Goal: Task Accomplishment & Management: Use online tool/utility

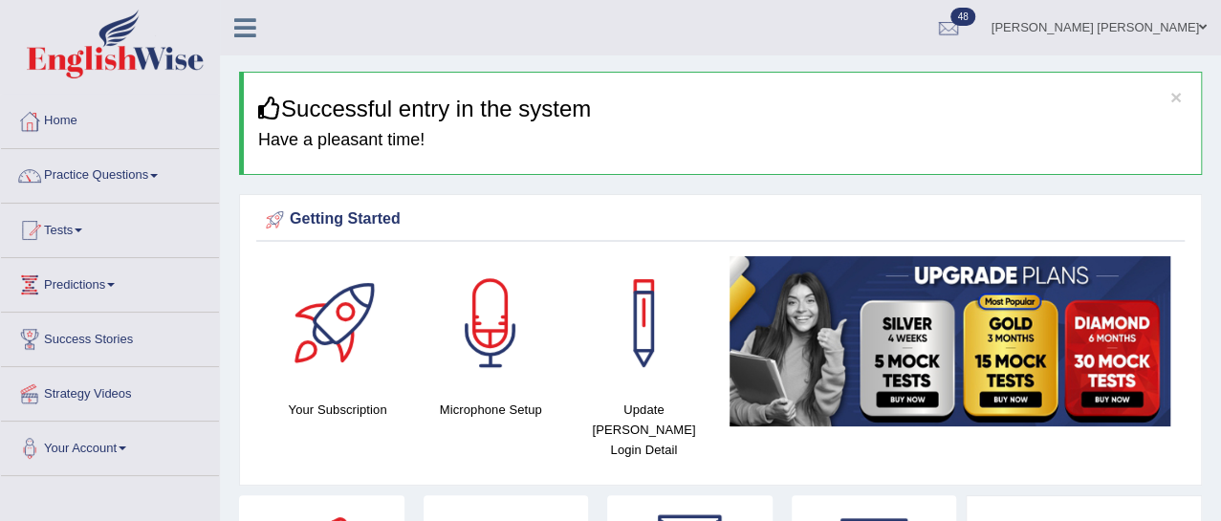
click at [77, 235] on link "Tests" at bounding box center [110, 228] width 218 height 48
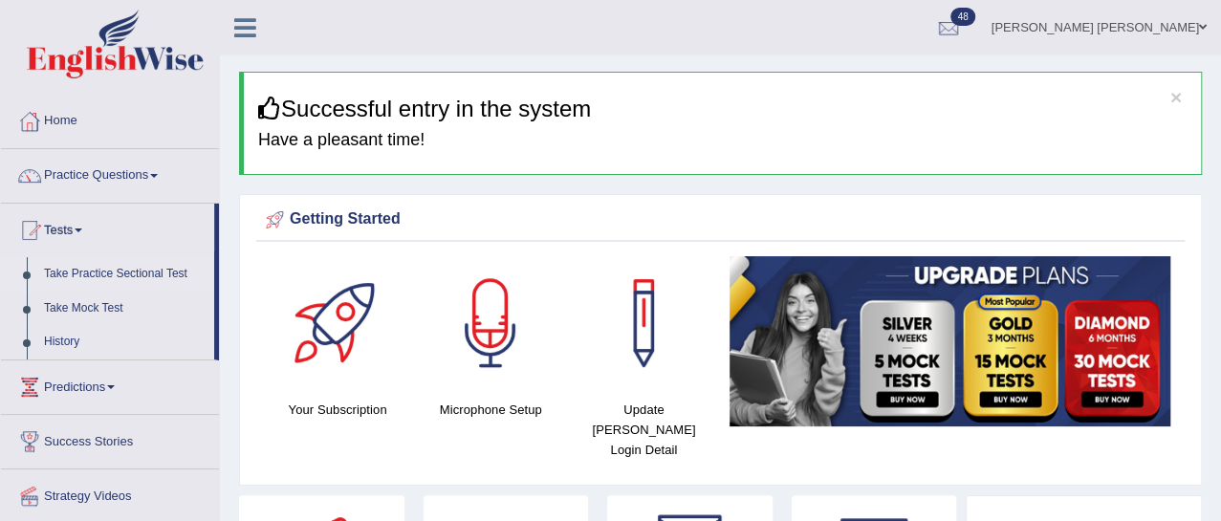
click at [92, 275] on link "Take Practice Sectional Test" at bounding box center [124, 274] width 179 height 34
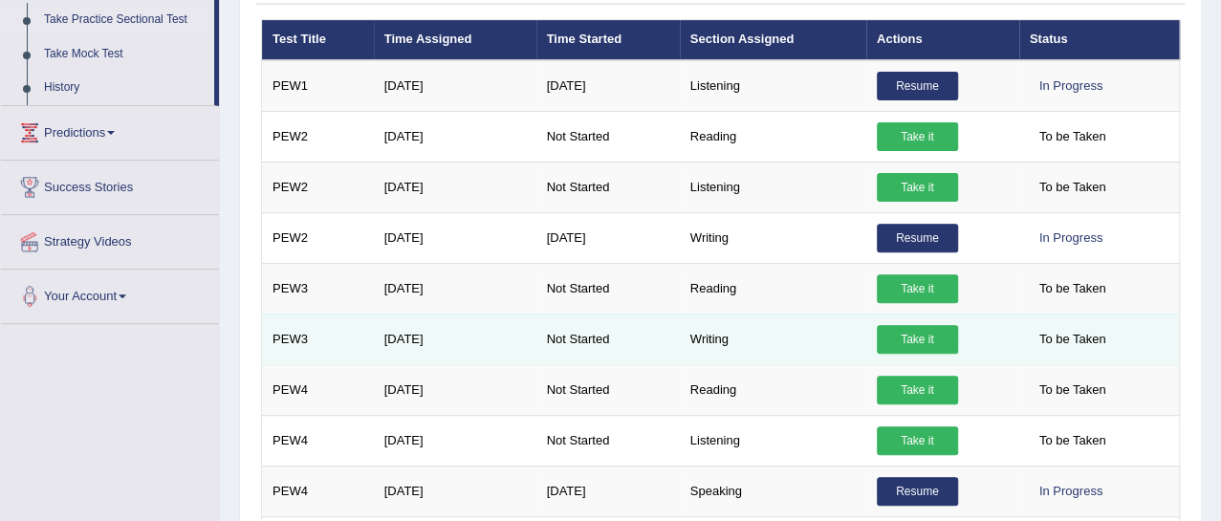
scroll to position [252, 0]
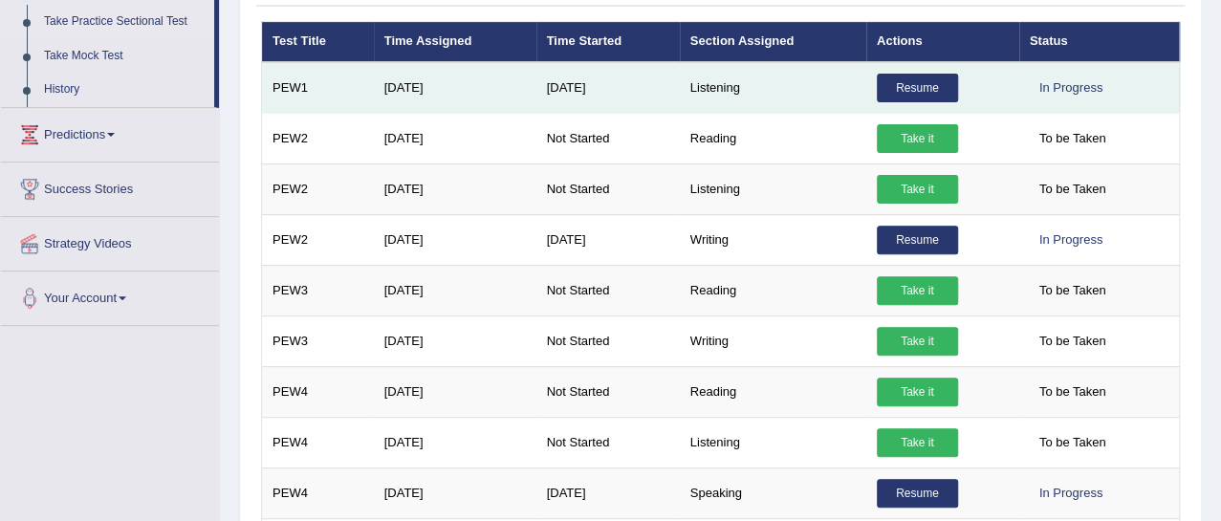
click at [904, 83] on link "Resume" at bounding box center [917, 88] width 81 height 29
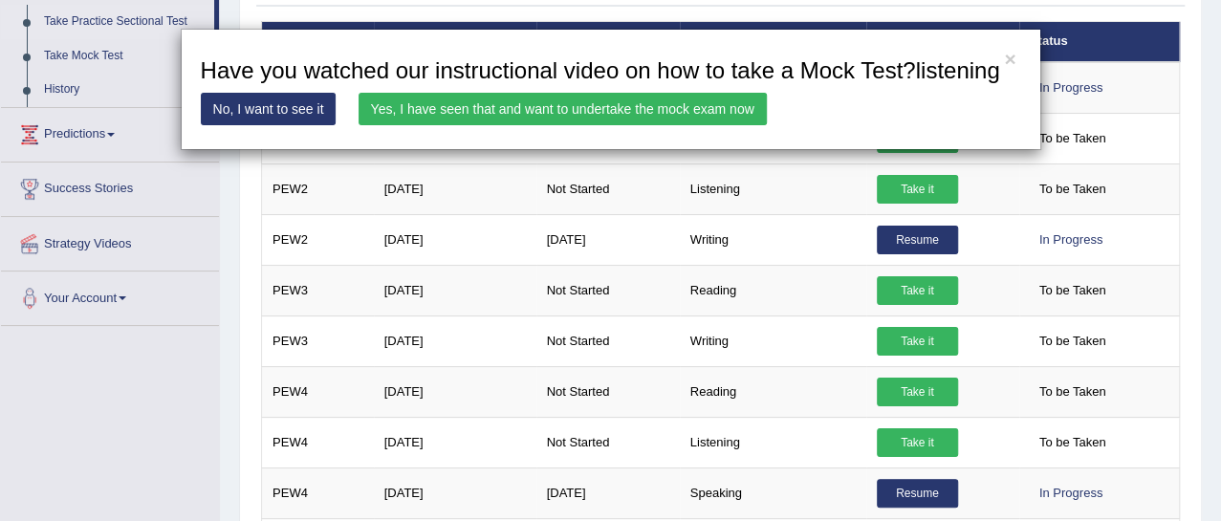
click at [573, 125] on link "Yes, I have seen that and want to undertake the mock exam now" at bounding box center [563, 109] width 408 height 33
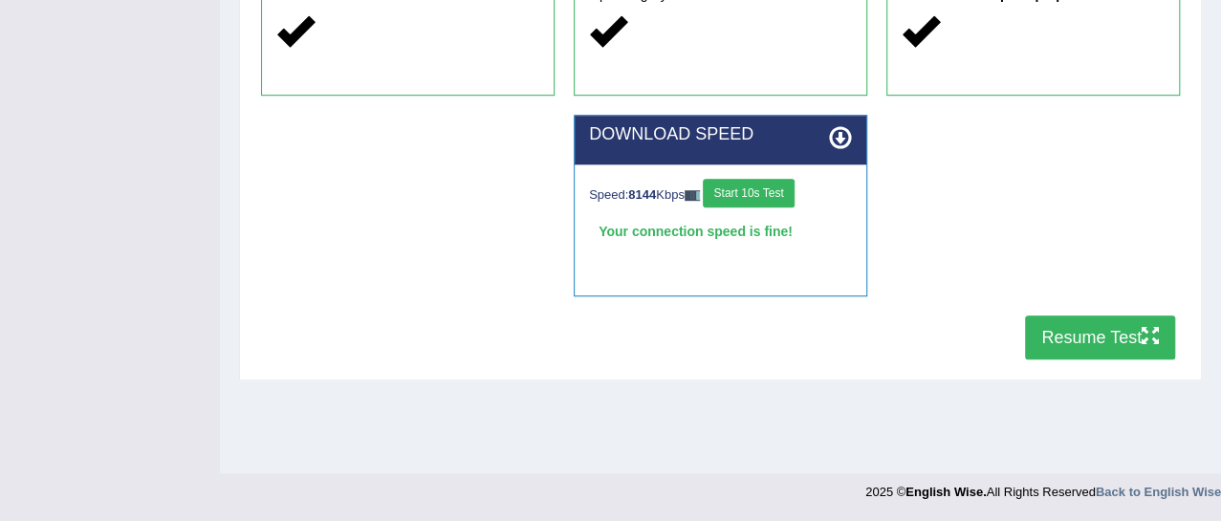
click at [1097, 333] on button "Resume Test" at bounding box center [1100, 338] width 150 height 44
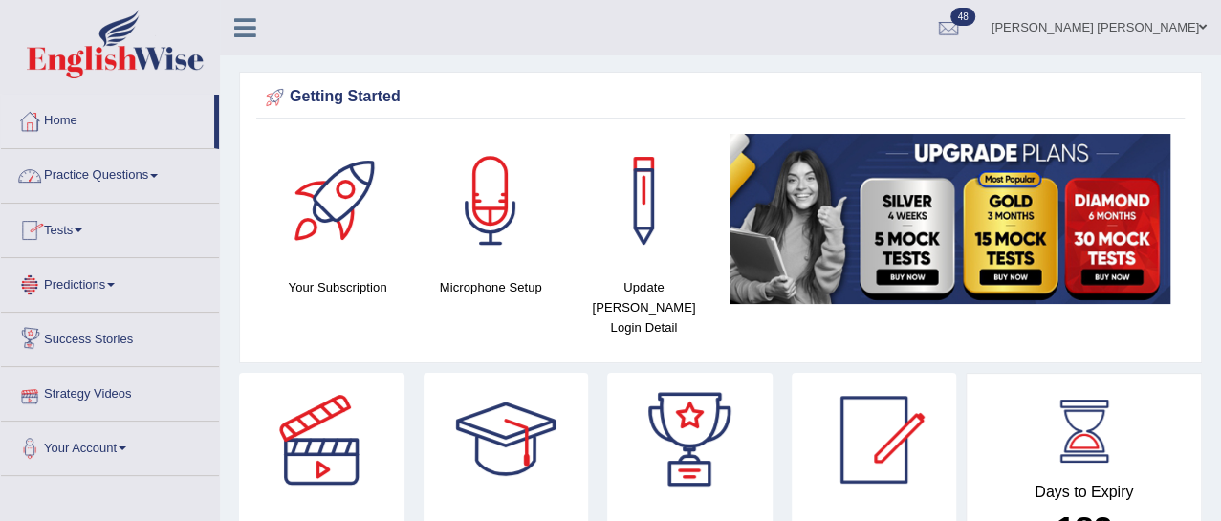
click at [85, 234] on link "Tests" at bounding box center [110, 228] width 218 height 48
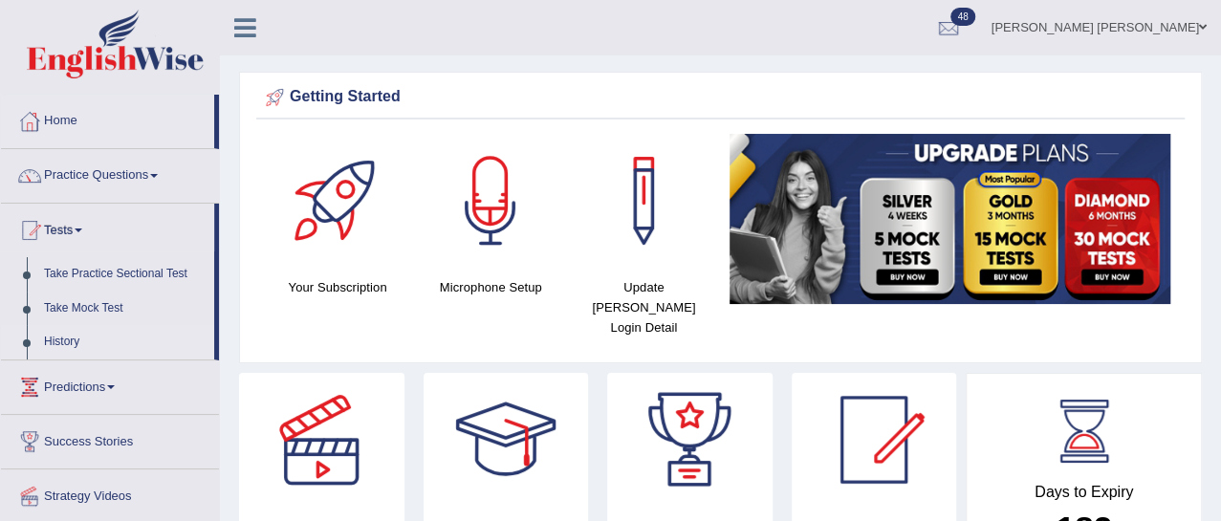
drag, startPoint x: 70, startPoint y: 338, endPoint x: 83, endPoint y: 337, distance: 13.4
click at [69, 338] on link "History" at bounding box center [124, 342] width 179 height 34
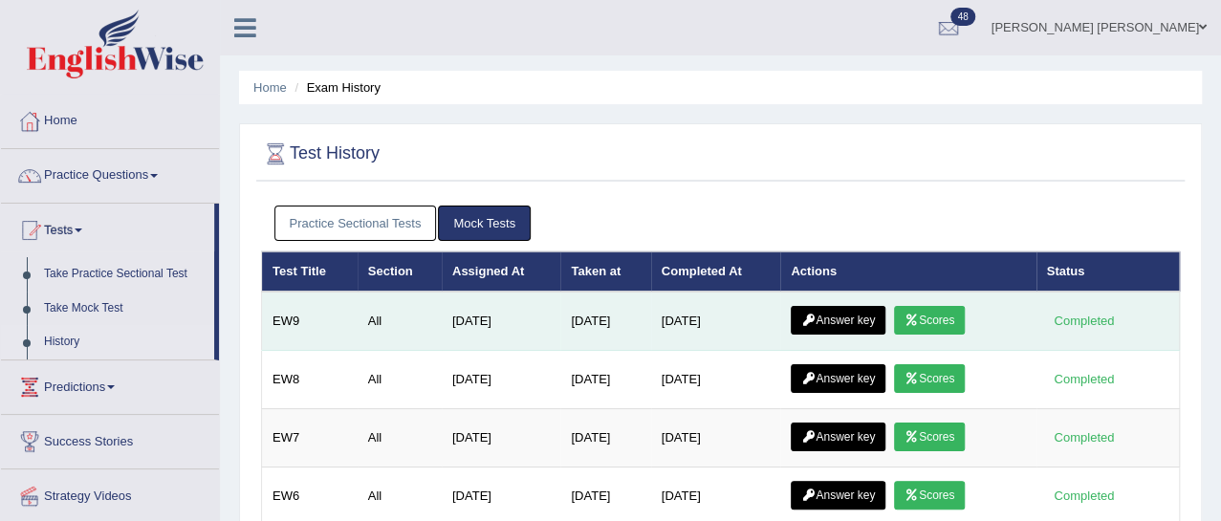
click at [941, 319] on link "Scores" at bounding box center [929, 320] width 71 height 29
